Goal: Transaction & Acquisition: Download file/media

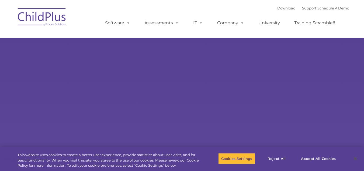
select select "MEDIUM"
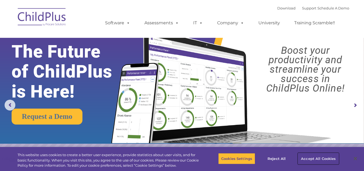
click at [314, 158] on button "Accept All Cookies" at bounding box center [318, 157] width 41 height 11
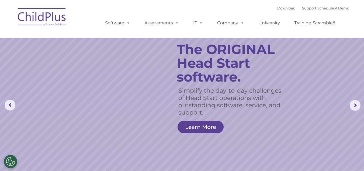
click at [242, 13] on ul "Software ChildPlus: The original and most widely-used Head Start data managemen…" at bounding box center [221, 23] width 255 height 22
click at [50, 18] on img at bounding box center [42, 17] width 54 height 27
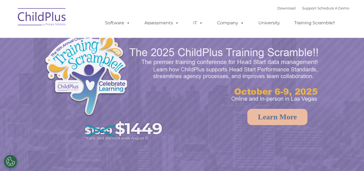
select select "MEDIUM"
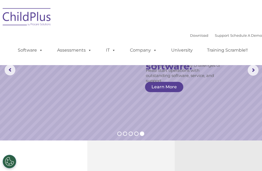
click at [35, 14] on img at bounding box center [27, 17] width 54 height 27
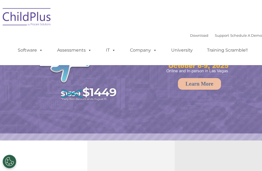
select select "MEDIUM"
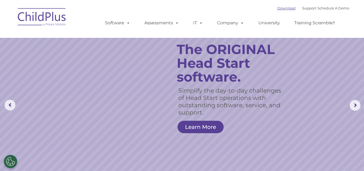
click at [262, 6] on link "Download" at bounding box center [286, 8] width 18 height 4
